Goal: Task Accomplishment & Management: Use online tool/utility

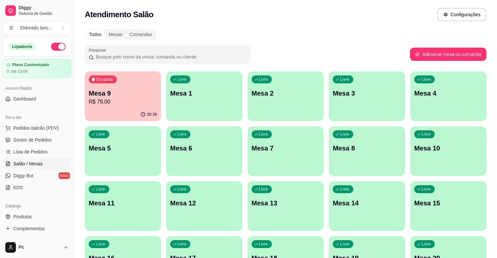
click at [97, 95] on p "Mesa 9" at bounding box center [123, 93] width 68 height 9
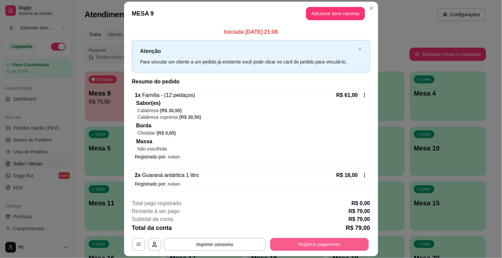
click at [293, 243] on button "Registrar pagamento" at bounding box center [319, 244] width 99 height 13
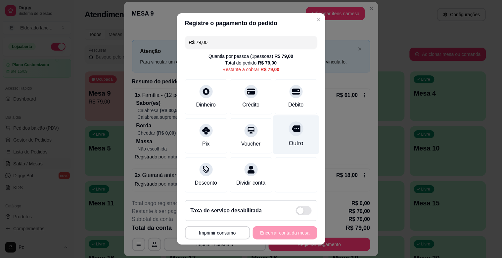
click at [289, 134] on div at bounding box center [296, 129] width 15 height 15
click at [276, 233] on div "**********" at bounding box center [251, 233] width 132 height 13
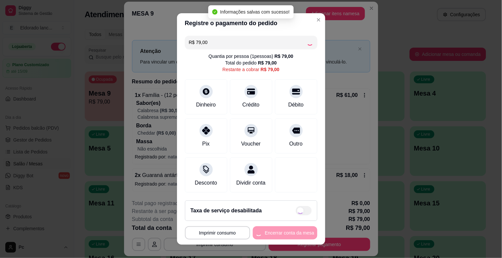
click at [276, 233] on div "**********" at bounding box center [251, 233] width 132 height 13
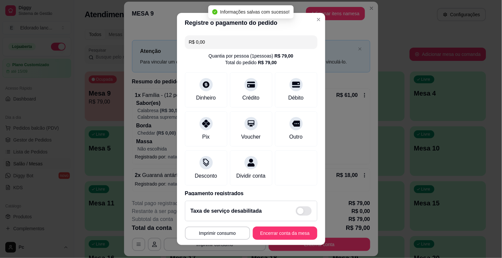
type input "R$ 0,00"
click at [276, 233] on button "Encerrar conta da mesa" at bounding box center [285, 233] width 63 height 13
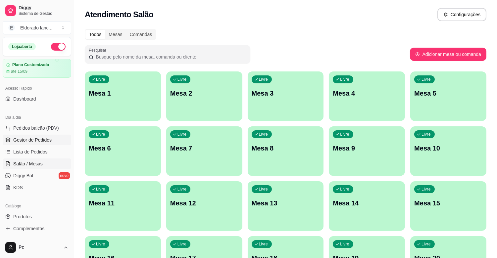
click at [32, 141] on span "Gestor de Pedidos" at bounding box center [32, 140] width 38 height 7
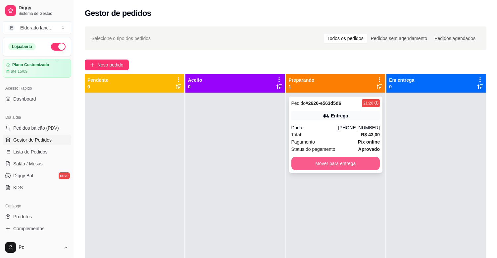
click at [308, 167] on button "Mover para entrega" at bounding box center [335, 163] width 89 height 13
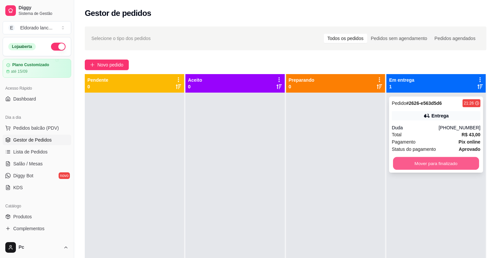
click at [426, 160] on button "Mover para finalizado" at bounding box center [436, 163] width 86 height 13
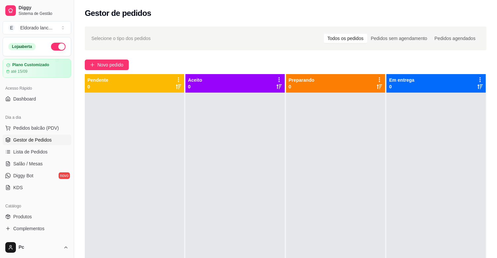
click at [54, 43] on button "button" at bounding box center [58, 47] width 15 height 8
